Goal: Task Accomplishment & Management: Complete application form

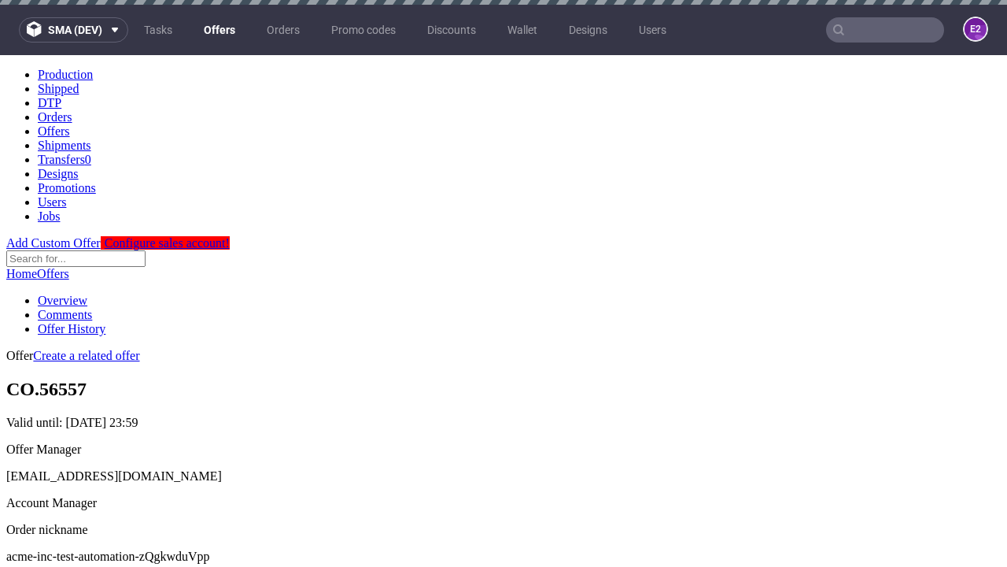
scroll to position [5, 0]
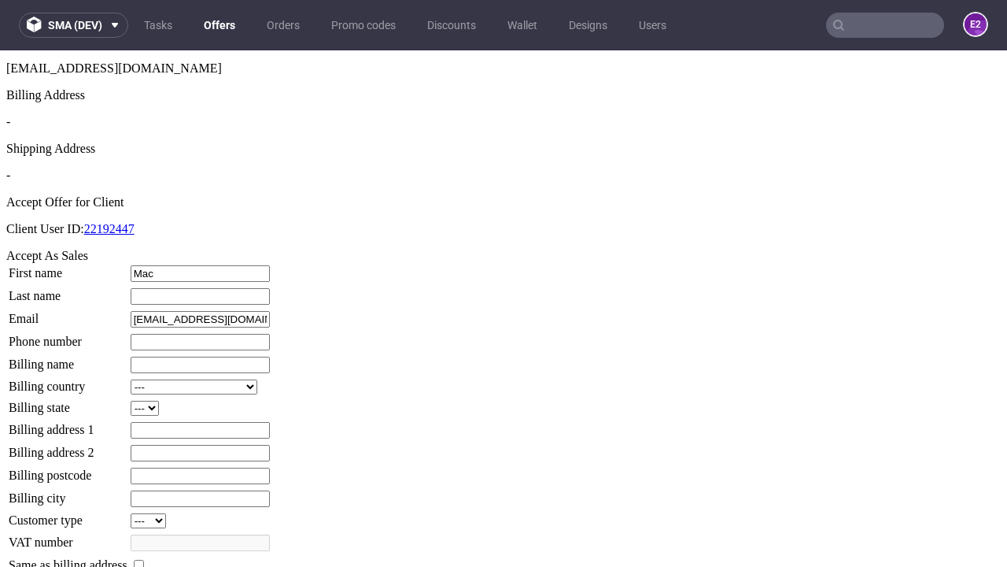
type input "Mac"
type input "Erdman"
type input "1509813888"
type input "Alivia91"
select select "13"
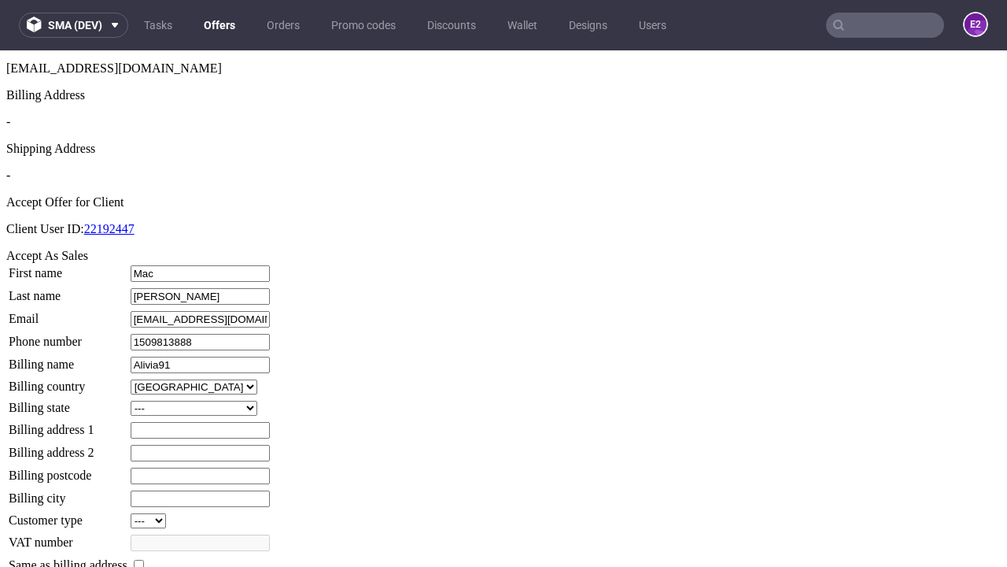
select select "132"
type input "Alivia91"
type input "6 Haag Mount"
type input "ZN28 4XD"
type input "Purdy-upon-Marquardt"
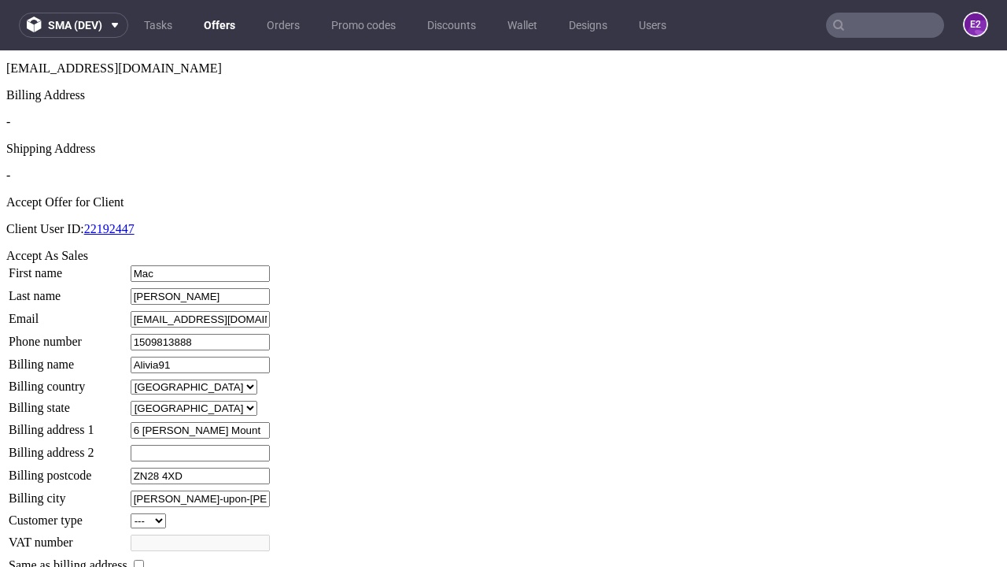
click at [144, 560] on input "checkbox" at bounding box center [139, 565] width 10 height 10
checkbox input "true"
type input "Alivia91"
select select "13"
type input "6 Haag Mount"
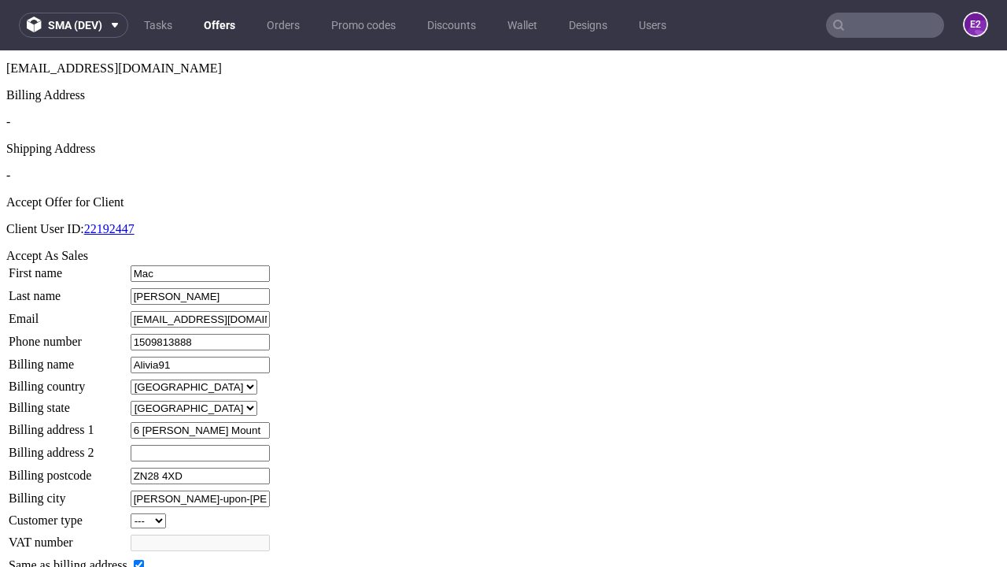
type input "ZN28 4XD"
type input "Purdy-upon-Marquardt"
select select "132"
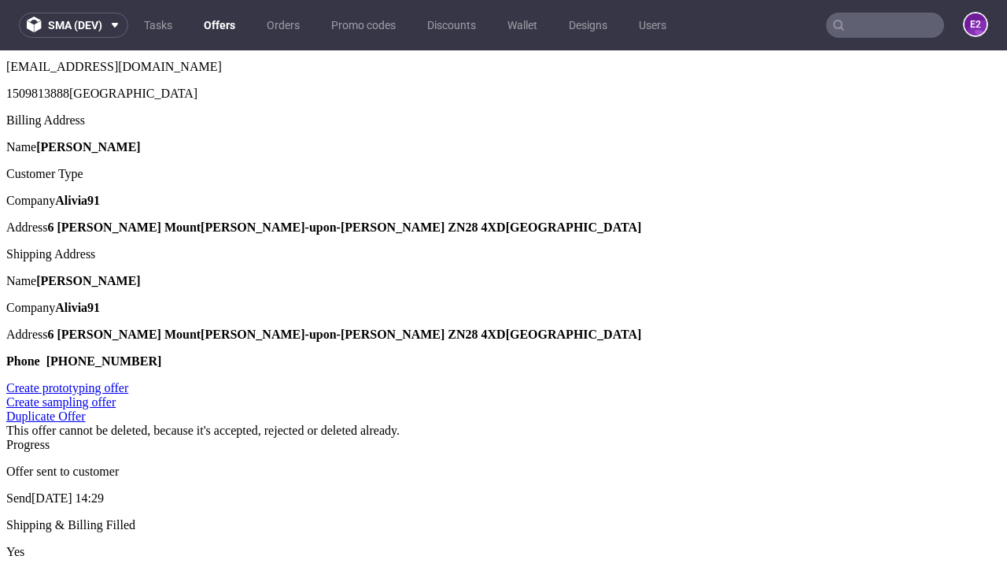
scroll to position [0, 0]
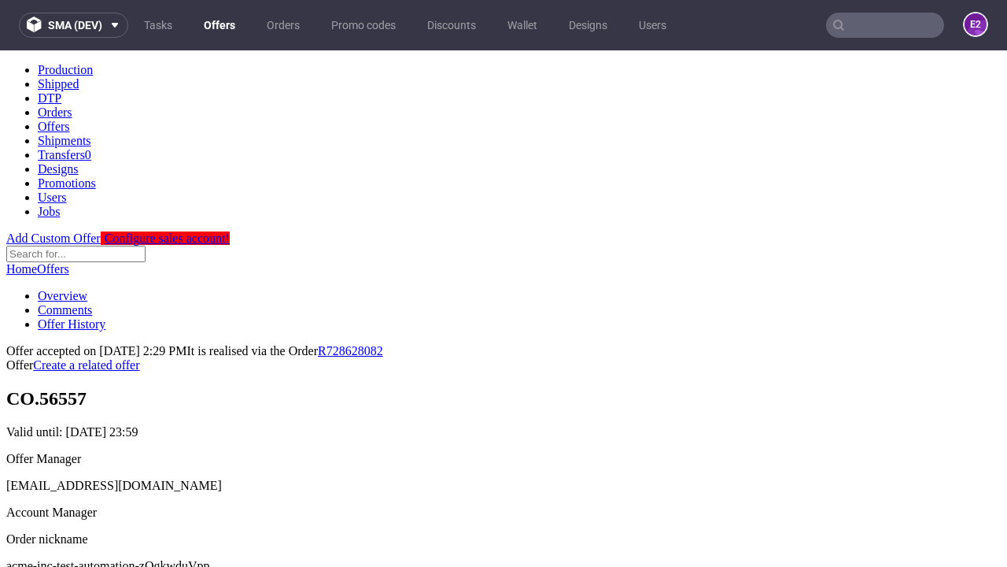
type input "[DATE]"
select select "12214305"
type input "In progress..."
